Goal: Task Accomplishment & Management: Manage account settings

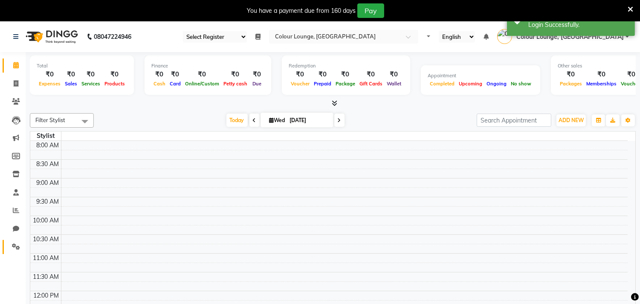
select select "en"
select select "83"
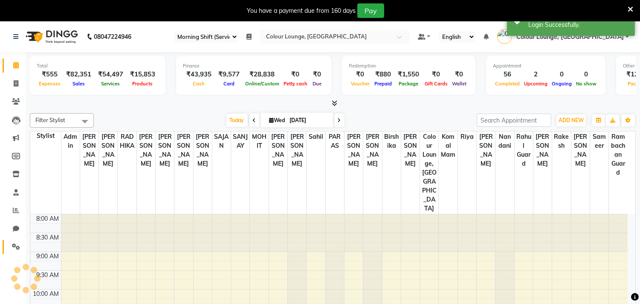
click at [13, 248] on icon at bounding box center [16, 246] width 8 height 6
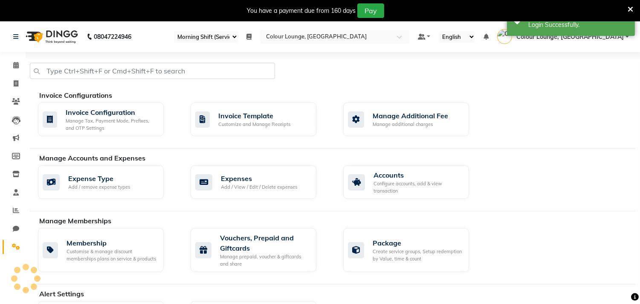
click at [104, 101] on div "Invoice Configurations Invoice Configuration Manage Tax, Payment Mode, Prefixes…" at bounding box center [333, 119] width 606 height 58
click at [104, 107] on div "Invoice Configuration" at bounding box center [111, 112] width 91 height 10
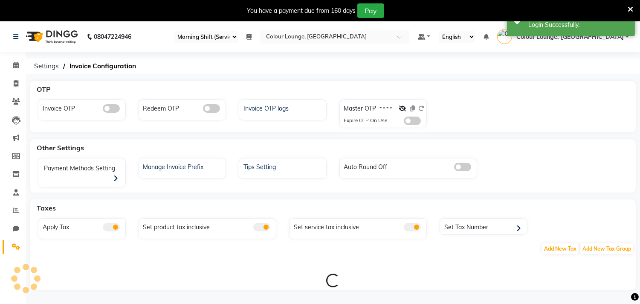
click at [208, 111] on span at bounding box center [211, 108] width 17 height 9
click at [203, 110] on input "checkbox" at bounding box center [203, 110] width 0 height 0
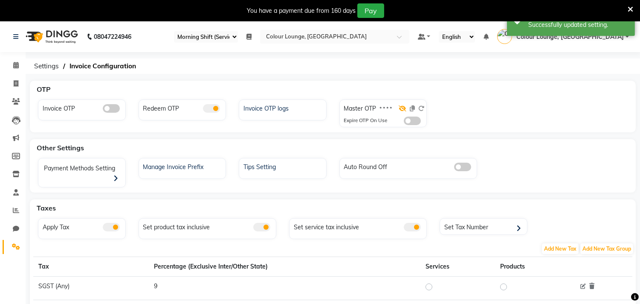
click at [402, 107] on icon at bounding box center [403, 108] width 8 height 6
click at [402, 107] on icon at bounding box center [402, 108] width 7 height 6
click at [423, 108] on div at bounding box center [412, 110] width 26 height 12
click at [402, 108] on icon at bounding box center [403, 108] width 8 height 6
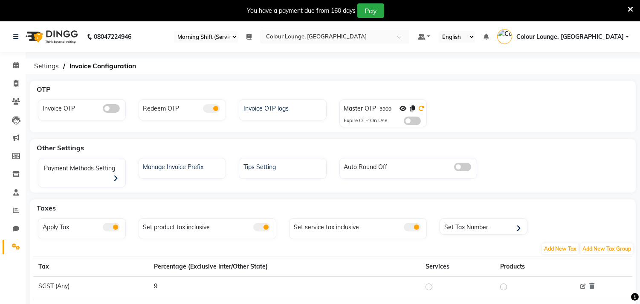
click at [421, 109] on icon at bounding box center [421, 108] width 6 height 6
click at [404, 110] on icon at bounding box center [402, 108] width 7 height 6
click at [402, 109] on icon at bounding box center [403, 108] width 8 height 6
click at [412, 109] on icon at bounding box center [412, 108] width 5 height 6
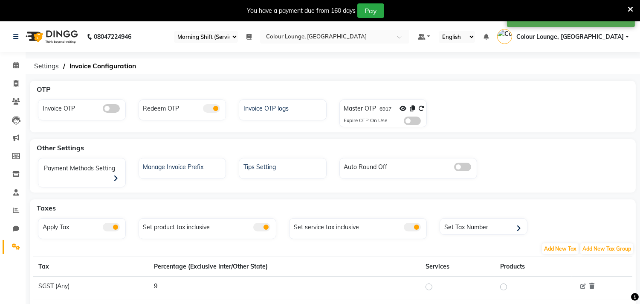
click at [629, 7] on icon at bounding box center [630, 10] width 6 height 8
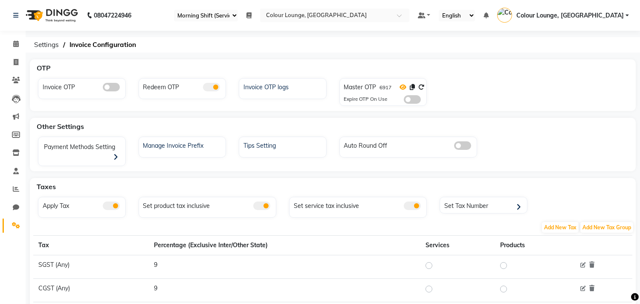
click at [400, 85] on icon at bounding box center [402, 87] width 7 height 6
click at [13, 188] on icon at bounding box center [16, 188] width 6 height 6
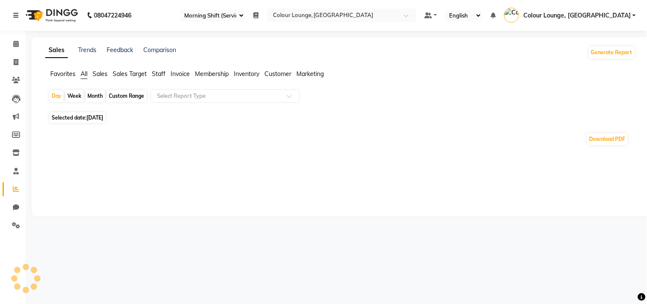
click at [62, 72] on span "Favorites" at bounding box center [62, 74] width 25 height 8
click at [185, 100] on div "Select Report Type" at bounding box center [224, 96] width 149 height 14
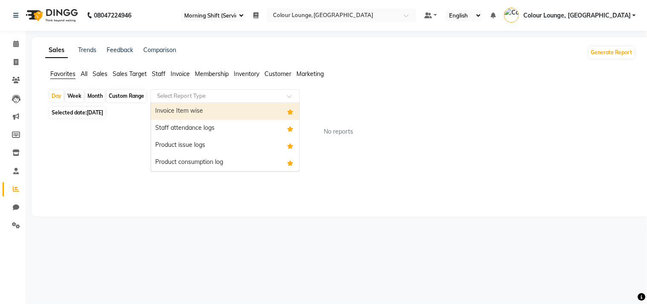
click at [188, 109] on div "Invoice Item wise" at bounding box center [225, 111] width 148 height 17
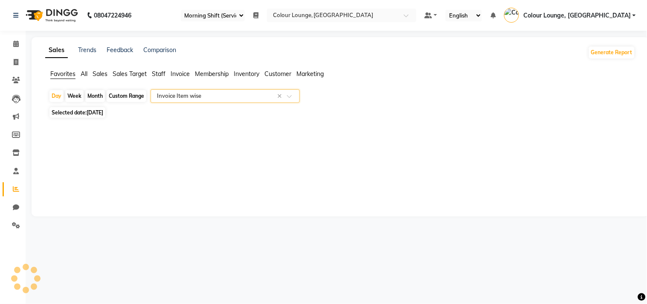
select select "full_report"
select select "csv"
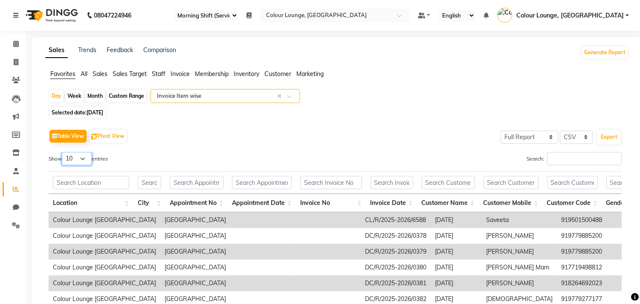
click at [86, 160] on select "10 25 50 100" at bounding box center [77, 158] width 30 height 13
select select "100"
click at [63, 152] on select "10 25 50 100" at bounding box center [77, 158] width 30 height 13
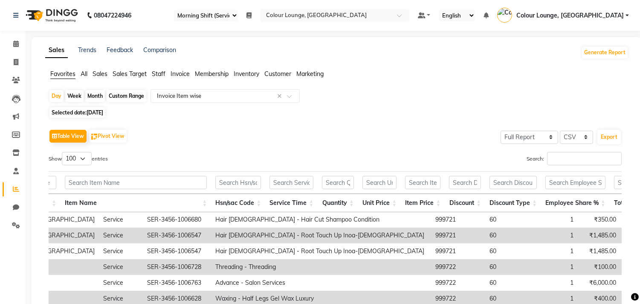
click at [622, 17] on span "Colour Lounge, [GEOGRAPHIC_DATA]" at bounding box center [569, 15] width 107 height 9
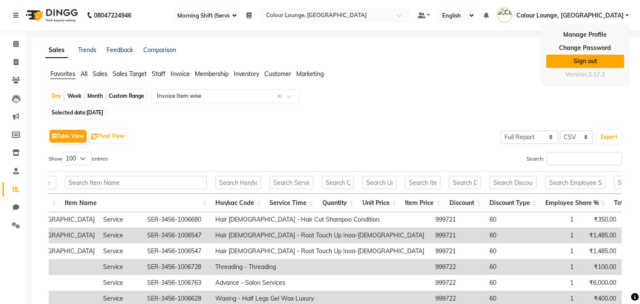
click at [587, 60] on link "Sign out" at bounding box center [585, 61] width 78 height 13
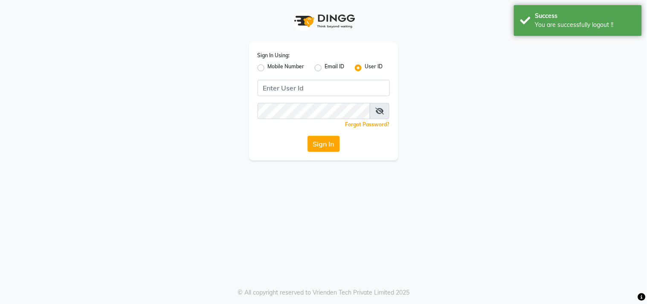
click at [268, 71] on label "Mobile Number" at bounding box center [286, 68] width 37 height 10
click at [268, 68] on input "Mobile Number" at bounding box center [271, 66] width 6 height 6
radio input "true"
radio input "false"
click at [362, 98] on div "Sign In Using: Mobile Number Email ID User ID Country Code × +91 Remember me Fo…" at bounding box center [323, 101] width 149 height 118
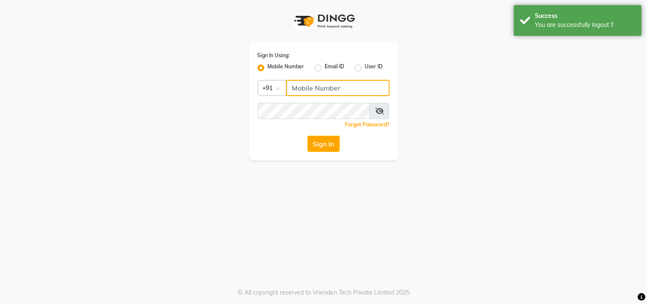
click at [363, 95] on input "Username" at bounding box center [338, 88] width 104 height 16
click at [314, 88] on input "Username" at bounding box center [338, 88] width 104 height 16
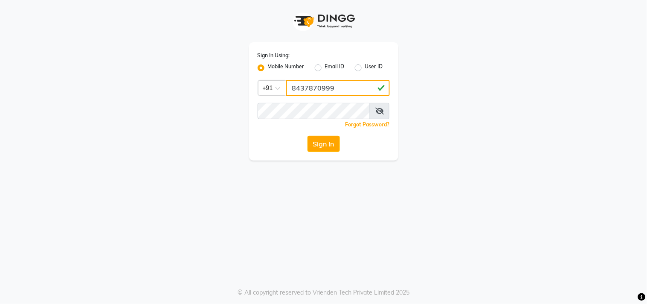
type input "8437870999"
click at [327, 120] on div "Forgot Password?" at bounding box center [323, 124] width 132 height 9
click at [327, 119] on div "Sign In Using: Mobile Number Email ID User ID Country Code × [PHONE_NUMBER] Rem…" at bounding box center [323, 101] width 149 height 118
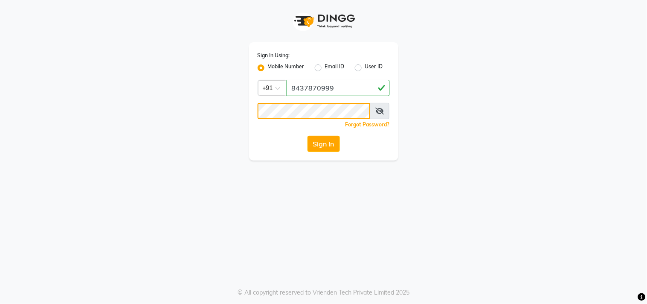
click at [307, 136] on button "Sign In" at bounding box center [323, 144] width 32 height 16
